Goal: Task Accomplishment & Management: Manage account settings

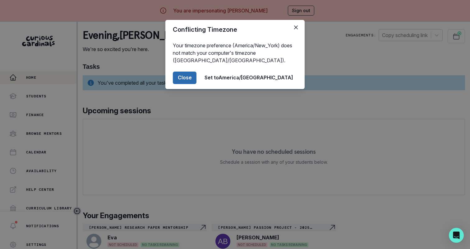
click at [197, 75] on button "Close" at bounding box center [185, 78] width 24 height 12
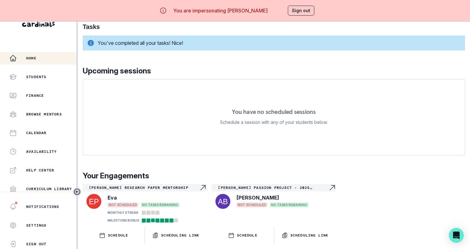
scroll to position [22, 0]
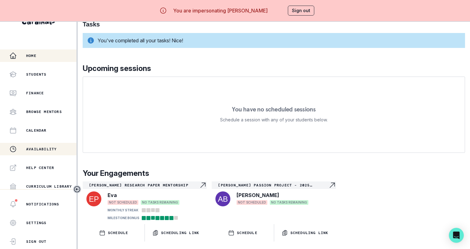
click at [64, 151] on div "Availability" at bounding box center [42, 148] width 67 height 7
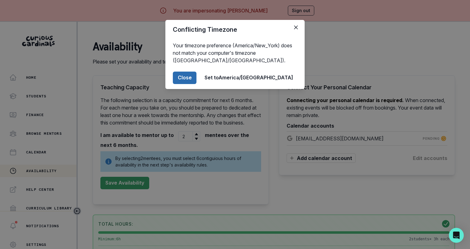
click at [197, 77] on button "Close" at bounding box center [185, 78] width 24 height 12
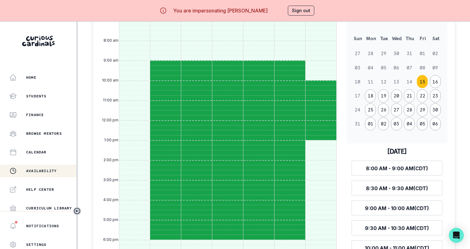
scroll to position [301, 0]
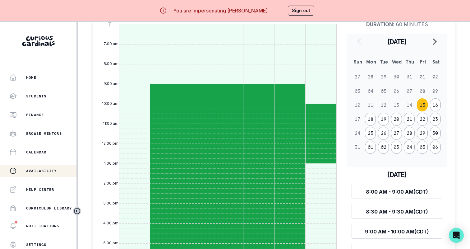
click at [309, 10] on button "Sign out" at bounding box center [301, 11] width 26 height 10
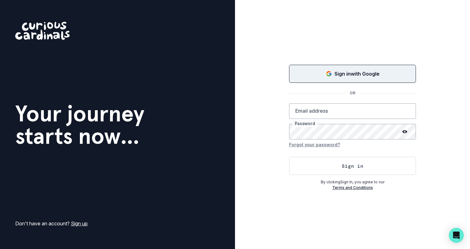
click at [320, 73] on div "Sign in with Google" at bounding box center [352, 73] width 111 height 7
